Goal: Task Accomplishment & Management: Manage account settings

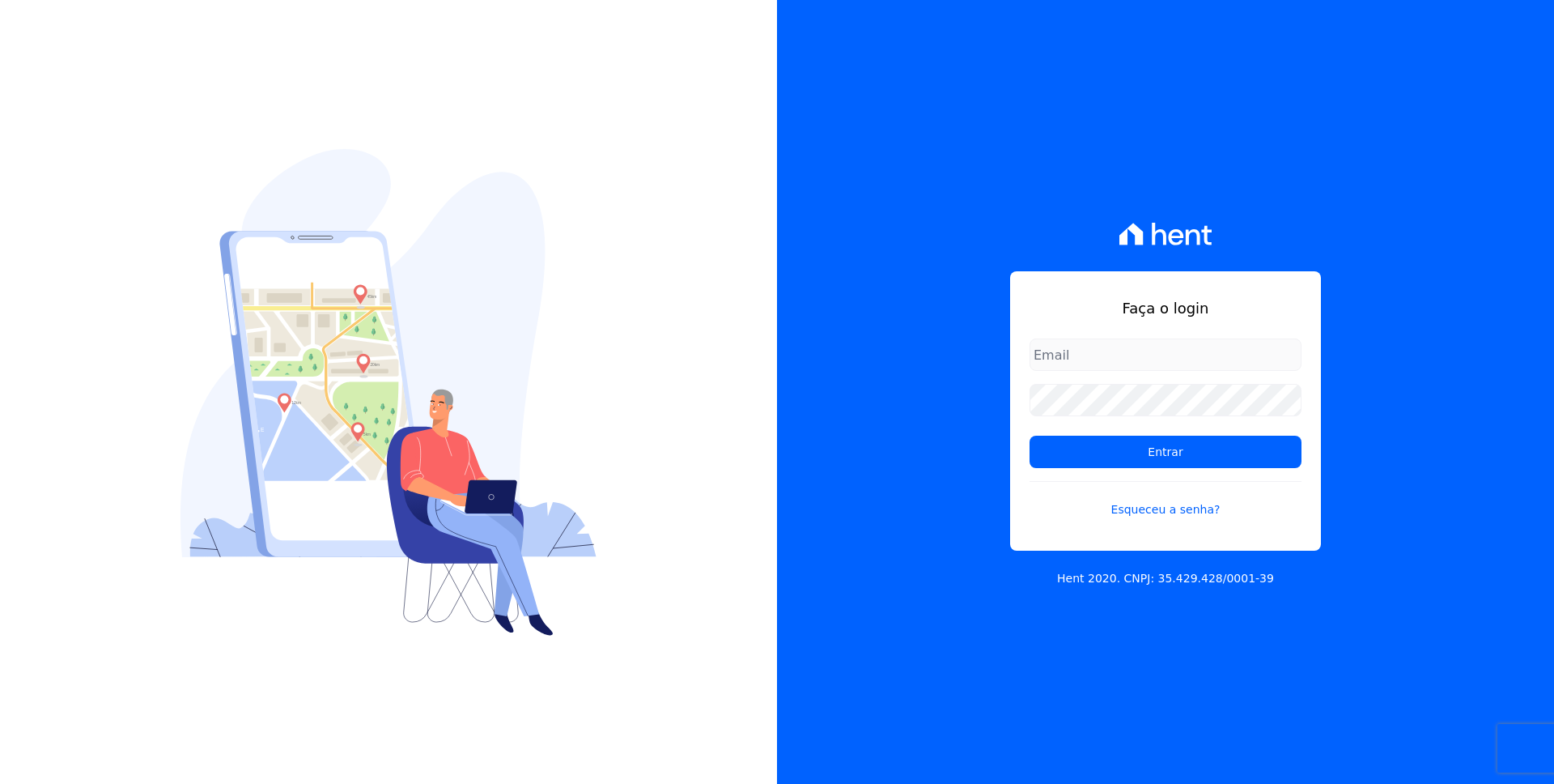
click at [630, 119] on div at bounding box center [388, 392] width 777 height 784
click at [1089, 360] on input "email" at bounding box center [1166, 354] width 272 height 32
type input "[EMAIL_ADDRESS][DOMAIN_NAME]"
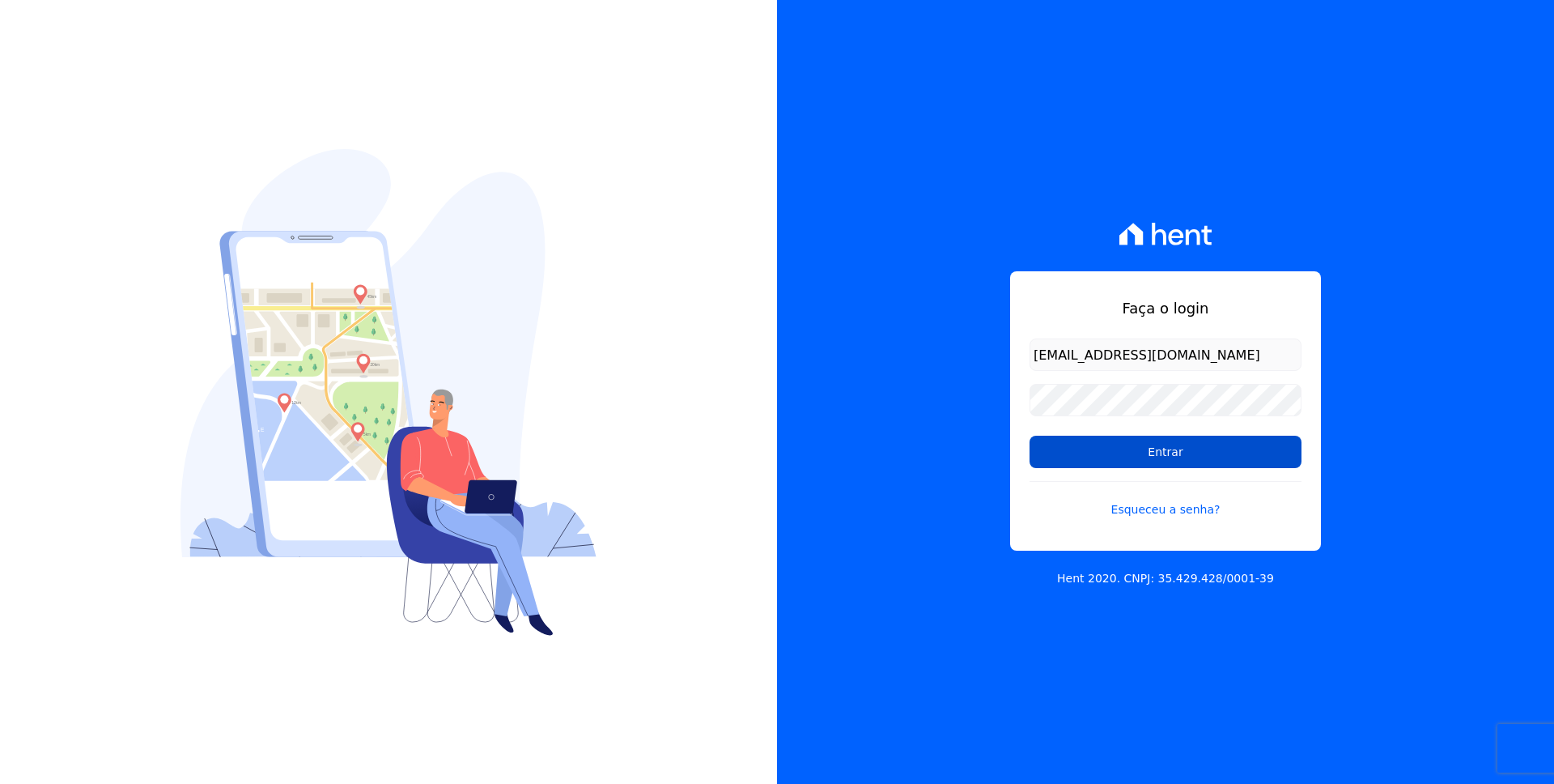
click at [1292, 453] on input "Entrar" at bounding box center [1166, 452] width 272 height 32
click at [1359, 382] on div "Faça o login fewfew@keefew.com Entrar Esqueceu a senha? Hent 2020. CNPJ: 35.429…" at bounding box center [1166, 392] width 777 height 784
click at [973, 547] on div "Faça o login fewfew@keefew.com Entrar Esqueceu a senha? Hent 2020. CNPJ: 35.429…" at bounding box center [1166, 392] width 777 height 784
